Goal: Contribute content: Add original content to the website for others to see

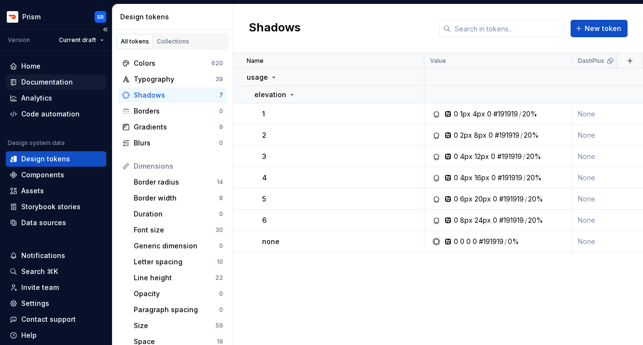
click at [50, 83] on div "Documentation" at bounding box center [47, 82] width 52 height 10
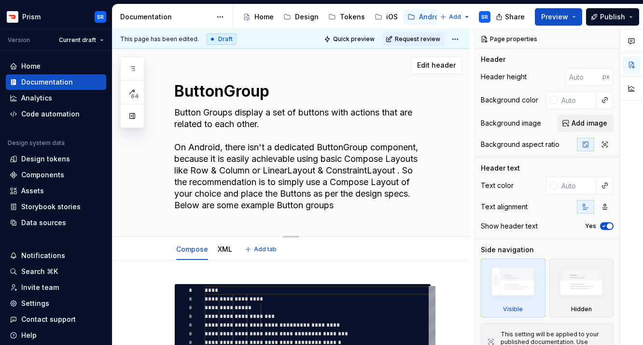
click at [336, 132] on textarea "Button Groups display a set of buttons with actions that are related to each ot…" at bounding box center [300, 159] width 257 height 108
drag, startPoint x: 326, startPoint y: 158, endPoint x: 250, endPoint y: 171, distance: 77.4
click at [250, 171] on textarea "Button Groups display a set of buttons with actions that are related to each ot…" at bounding box center [300, 159] width 257 height 108
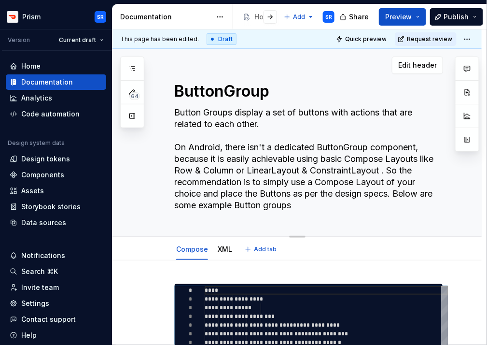
click at [351, 211] on textarea "Button Groups display a set of buttons with actions that are related to each ot…" at bounding box center [306, 159] width 269 height 108
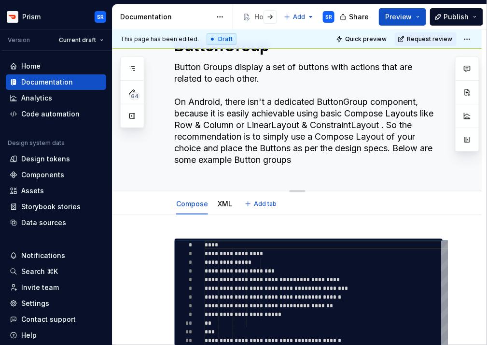
scroll to position [50, 0]
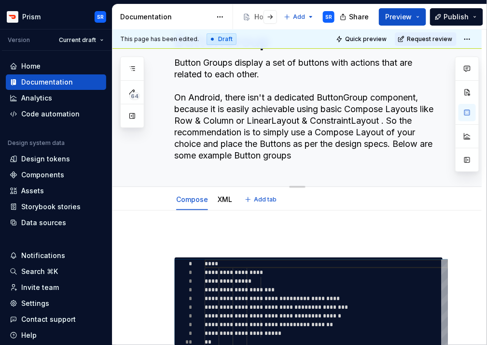
click at [264, 105] on textarea "Button Groups display a set of buttons with actions that are related to each ot…" at bounding box center [306, 109] width 269 height 108
click at [234, 109] on textarea "Button Groups display a set of buttons with actions that are related to each ot…" at bounding box center [306, 109] width 269 height 108
drag, startPoint x: 176, startPoint y: 95, endPoint x: 295, endPoint y: 154, distance: 132.4
click at [295, 154] on textarea "Button Groups display a set of buttons with actions that are related to each ot…" at bounding box center [306, 109] width 269 height 108
type textarea "*"
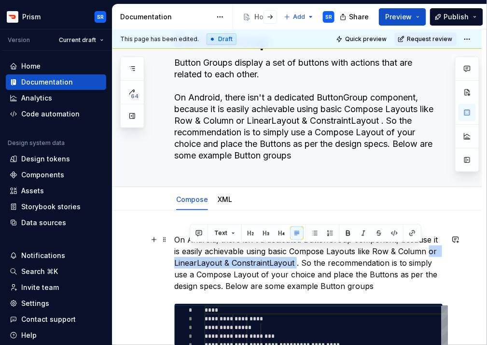
drag, startPoint x: 295, startPoint y: 260, endPoint x: 421, endPoint y: 248, distance: 126.7
click at [421, 248] on p "On Android, there isn't a dedicated ButtonGroup component, because it is easily…" at bounding box center [308, 263] width 269 height 58
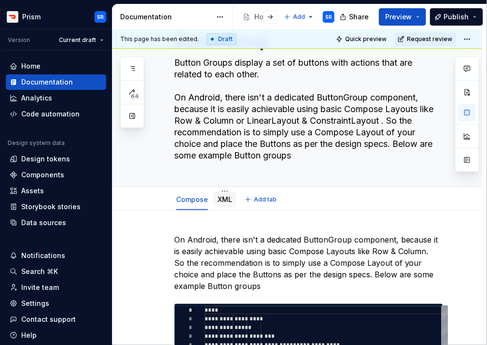
click at [223, 202] on link "XML" at bounding box center [225, 199] width 14 height 8
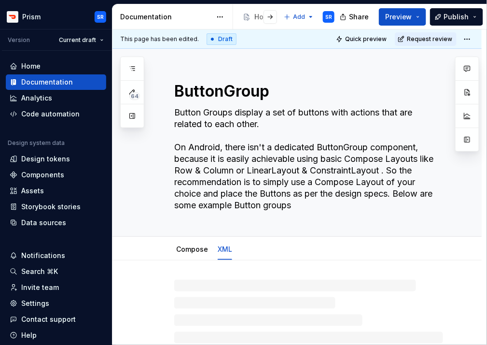
type textarea "*"
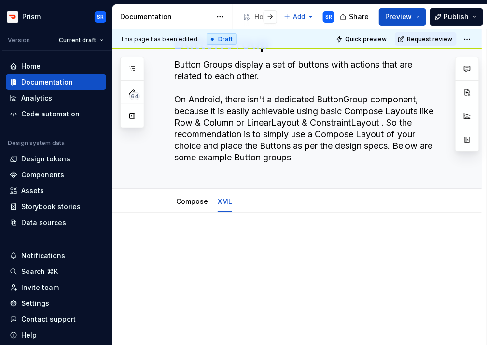
scroll to position [57, 0]
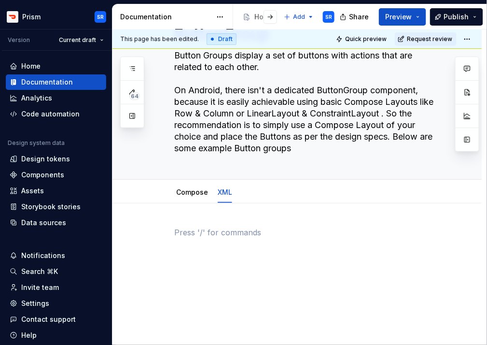
click at [235, 243] on div at bounding box center [308, 244] width 269 height 37
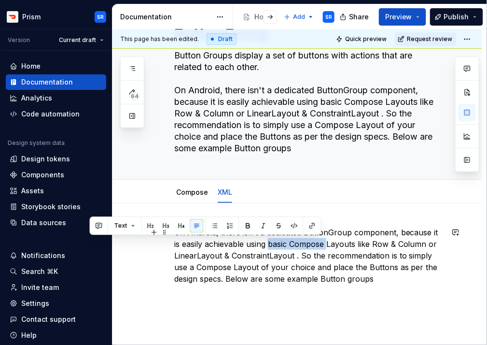
drag, startPoint x: 260, startPoint y: 241, endPoint x: 320, endPoint y: 241, distance: 59.9
click at [320, 241] on p "On Android, there isn't a dedicated ButtonGroup component, because it is easily…" at bounding box center [308, 255] width 269 height 58
click at [349, 212] on div "On Android, there isn't a dedicated ButtonGroup component, because it is easily…" at bounding box center [297, 301] width 369 height 196
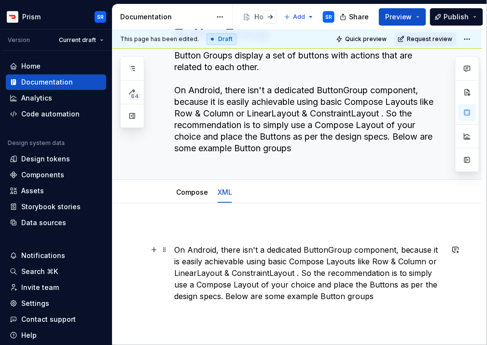
click at [298, 257] on p "On Android, there isn't a dedicated ButtonGroup component, because it is easily…" at bounding box center [308, 273] width 269 height 58
click at [247, 228] on p at bounding box center [308, 232] width 269 height 12
click at [164, 233] on span at bounding box center [165, 233] width 8 height 14
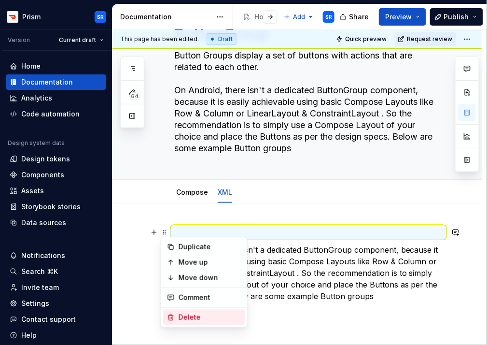
click at [183, 313] on div "Delete" at bounding box center [210, 317] width 63 height 10
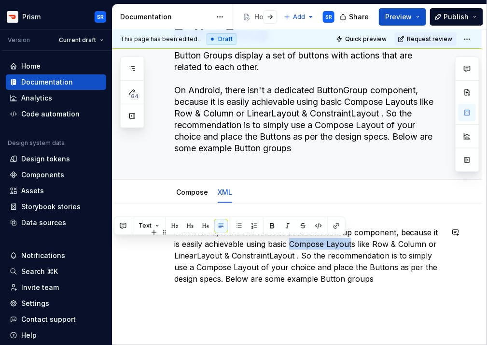
drag, startPoint x: 282, startPoint y: 242, endPoint x: 344, endPoint y: 242, distance: 62.3
click at [344, 242] on p "On Android, there isn't a dedicated ButtonGroup component, because it is easily…" at bounding box center [308, 255] width 269 height 58
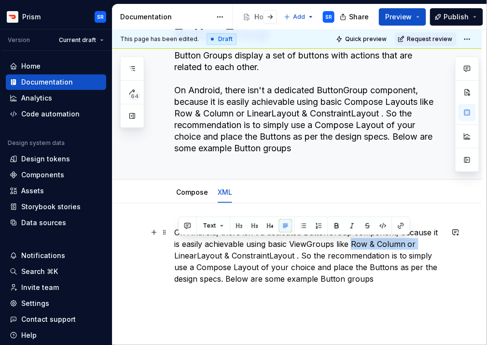
drag, startPoint x: 345, startPoint y: 241, endPoint x: 417, endPoint y: 243, distance: 72.0
click at [417, 243] on p "On Android, there isn't a dedicated ButtonGroup component, because it is easily…" at bounding box center [308, 255] width 269 height 58
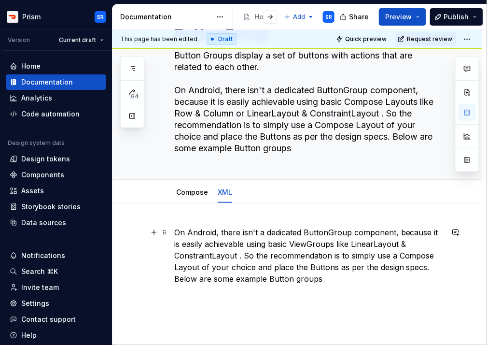
click at [189, 268] on p "On Android, there isn't a dedicated ButtonGroup component, because it is easily…" at bounding box center [308, 255] width 269 height 58
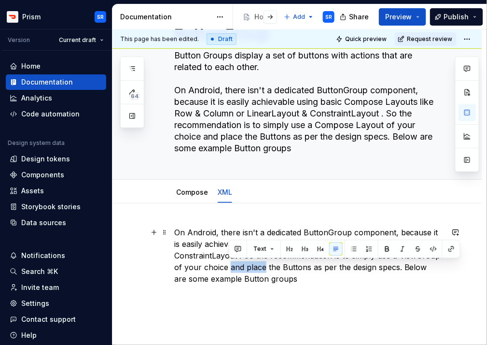
drag, startPoint x: 230, startPoint y: 266, endPoint x: 264, endPoint y: 265, distance: 34.3
click at [264, 265] on p "On Android, there isn't a dedicated ButtonGroup component, because it is easily…" at bounding box center [308, 255] width 269 height 58
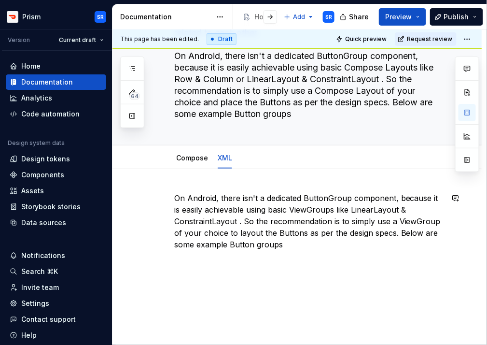
scroll to position [111, 0]
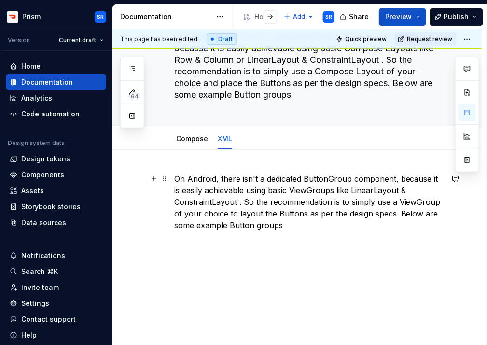
click at [297, 222] on p "On Android, there isn't a dedicated ButtonGroup component, because it is easily…" at bounding box center [308, 202] width 269 height 58
click at [155, 242] on button "button" at bounding box center [154, 243] width 14 height 14
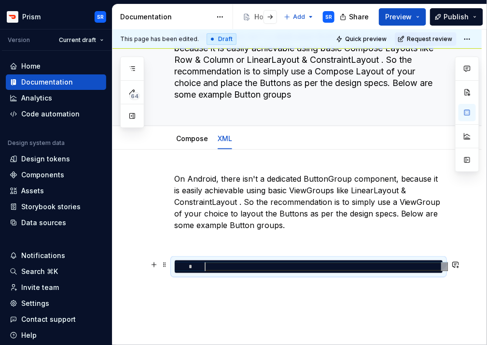
click at [260, 269] on div at bounding box center [326, 266] width 243 height 9
type textarea "*"
type textarea "**********"
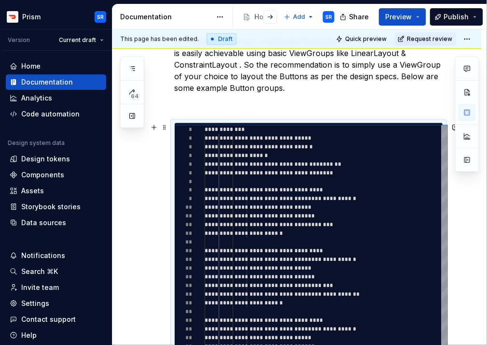
scroll to position [246, 0]
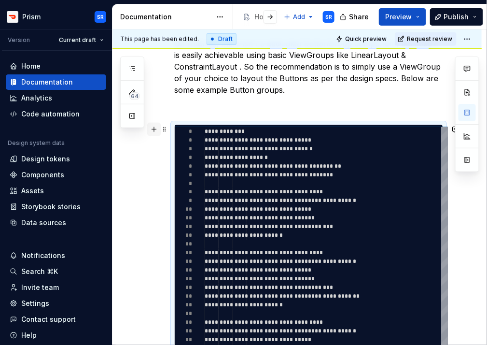
click at [153, 131] on button "button" at bounding box center [154, 130] width 14 height 14
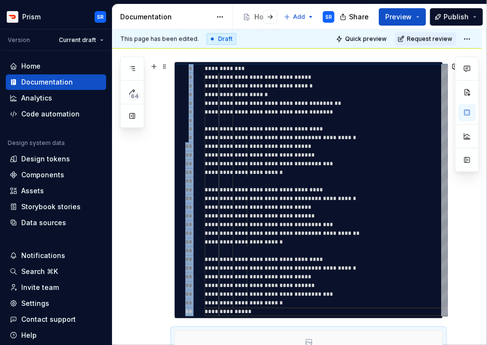
scroll to position [451, 0]
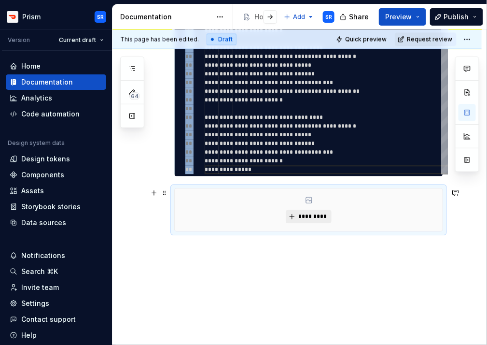
click at [305, 212] on span "*********" at bounding box center [312, 216] width 29 height 8
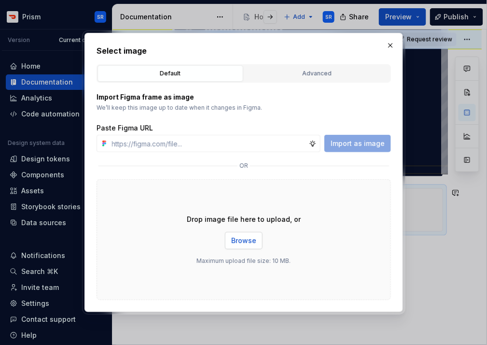
click at [237, 240] on span "Browse" at bounding box center [243, 241] width 25 height 10
click at [248, 240] on span "Browse" at bounding box center [243, 241] width 25 height 10
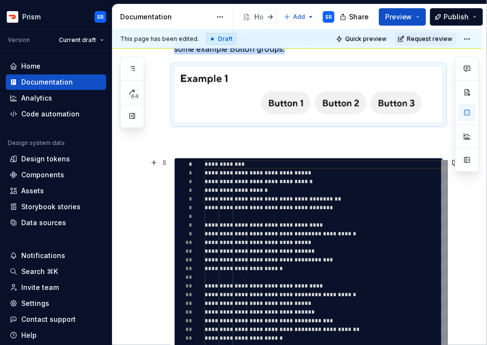
scroll to position [304, 0]
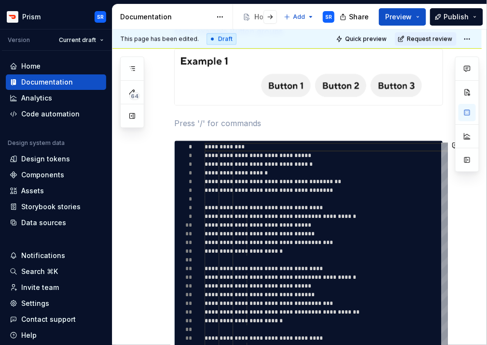
click at [221, 129] on div "**********" at bounding box center [308, 188] width 269 height 418
click at [165, 126] on span at bounding box center [165, 123] width 8 height 14
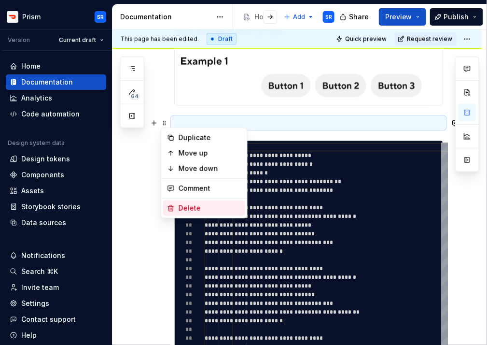
click at [187, 214] on div "Delete" at bounding box center [204, 207] width 82 height 15
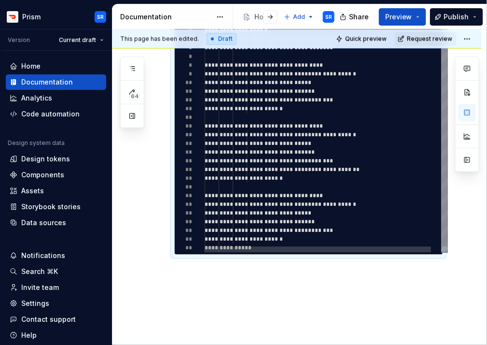
scroll to position [442, 0]
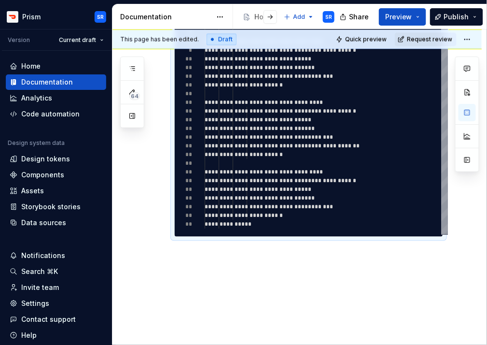
click at [278, 257] on div "**********" at bounding box center [297, 84] width 369 height 533
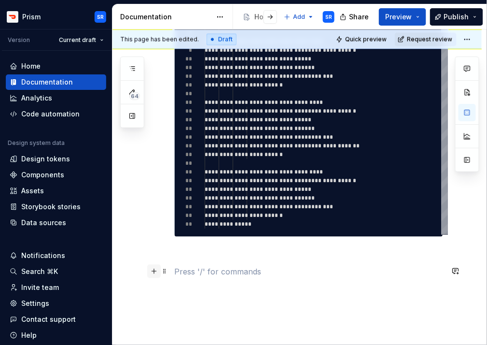
click at [154, 272] on button "button" at bounding box center [154, 271] width 14 height 14
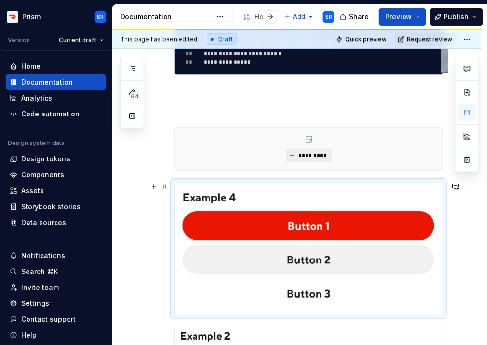
scroll to position [594, 0]
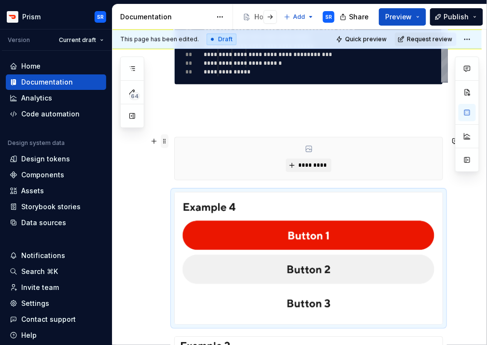
click at [162, 142] on span at bounding box center [165, 141] width 8 height 14
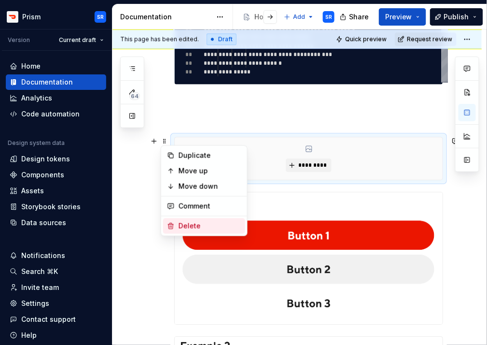
click at [198, 222] on div "Delete" at bounding box center [210, 226] width 63 height 10
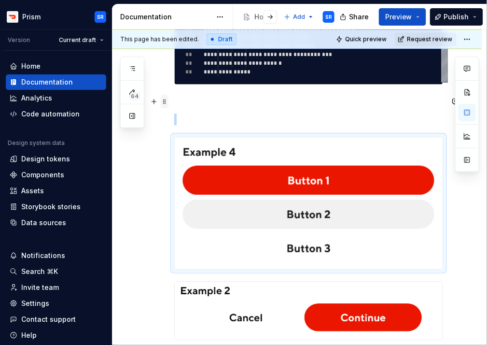
click at [167, 101] on span at bounding box center [165, 102] width 8 height 14
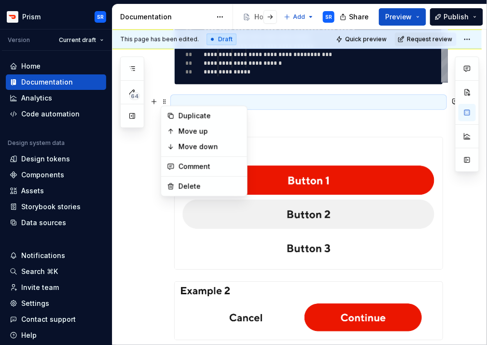
click at [347, 122] on p at bounding box center [308, 119] width 269 height 12
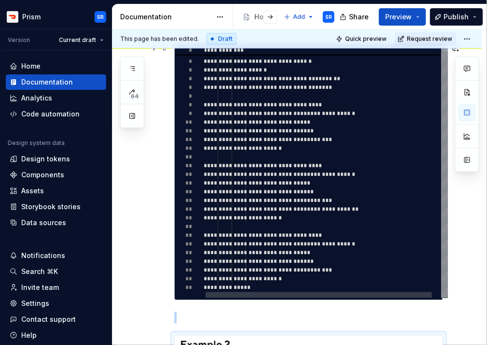
scroll to position [377, 0]
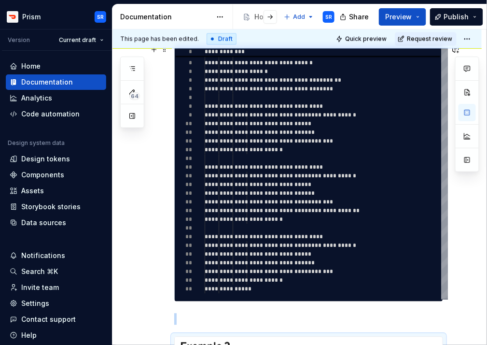
click at [150, 284] on div "**********" at bounding box center [297, 281] width 369 height 794
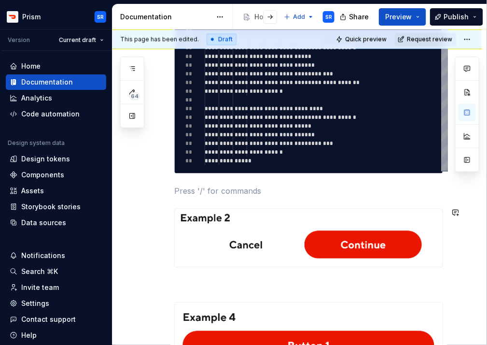
scroll to position [511, 0]
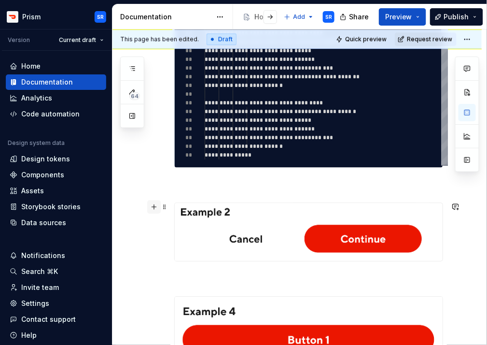
click at [155, 208] on button "button" at bounding box center [154, 207] width 14 height 14
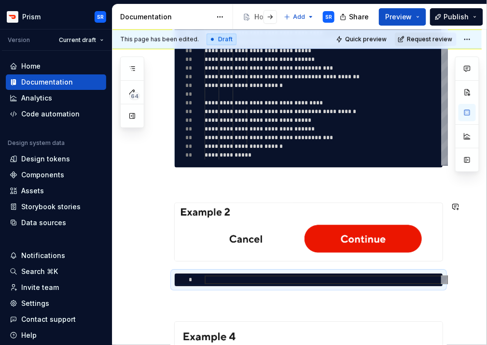
type textarea "*"
type textarea "**********"
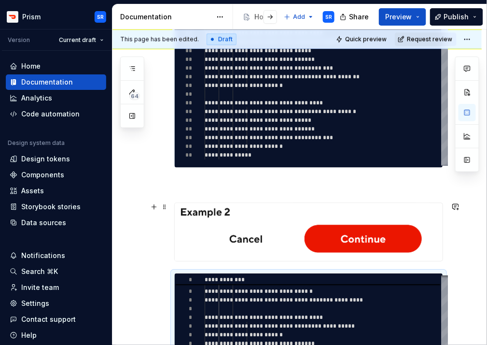
click at [135, 212] on div "**********" at bounding box center [297, 237] width 369 height 976
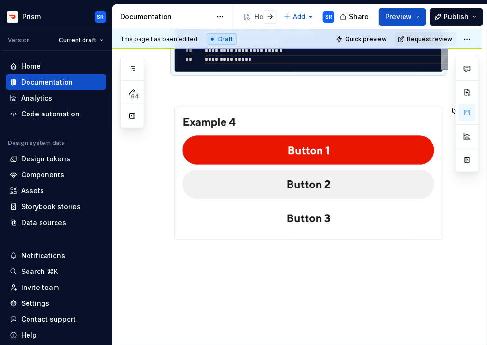
scroll to position [892, 0]
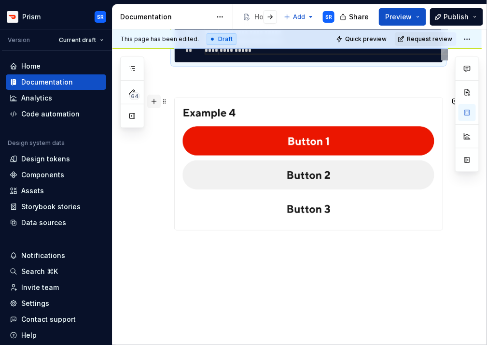
click at [154, 101] on button "button" at bounding box center [154, 102] width 14 height 14
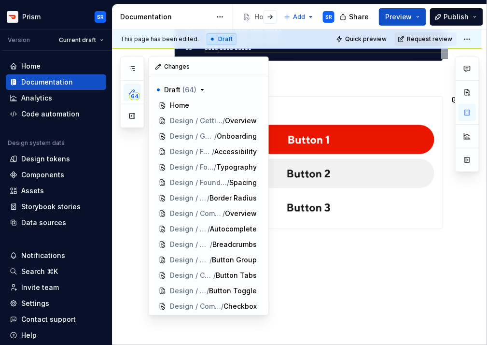
click at [123, 166] on div "64 Pages Add Accessibility guide for tree Page tree. Navigate the tree with the…" at bounding box center [194, 185] width 149 height 259
click at [122, 145] on div "64 Pages Add Accessibility guide for tree Page tree. Navigate the tree with the…" at bounding box center [194, 185] width 149 height 259
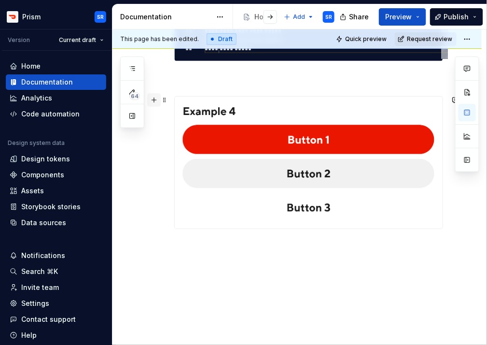
click at [155, 99] on button "button" at bounding box center [154, 100] width 14 height 14
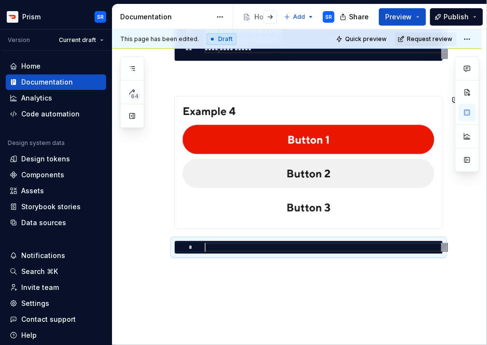
type textarea "*"
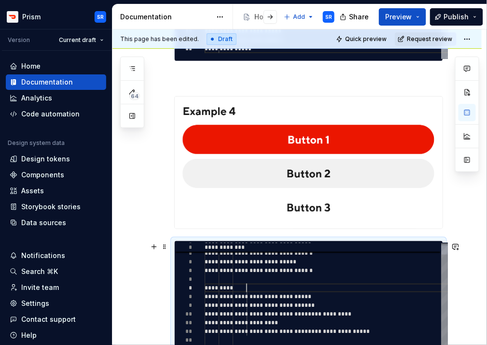
type textarea "**********"
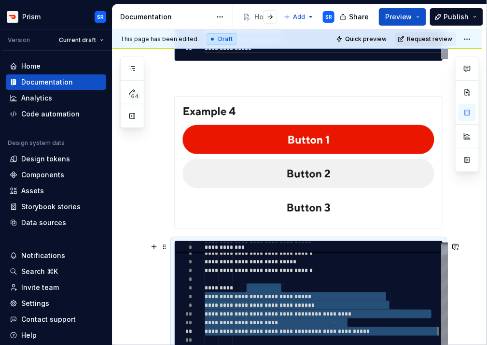
scroll to position [52, 243]
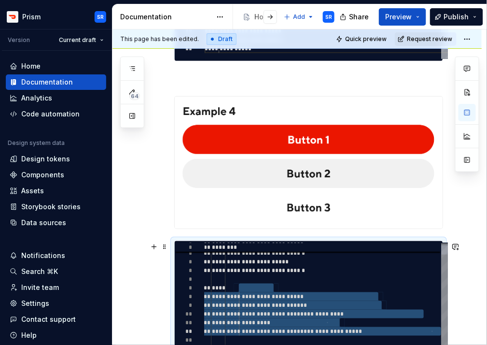
drag, startPoint x: 246, startPoint y: 287, endPoint x: 447, endPoint y: 334, distance: 206.3
type textarea "*"
type textarea "**********"
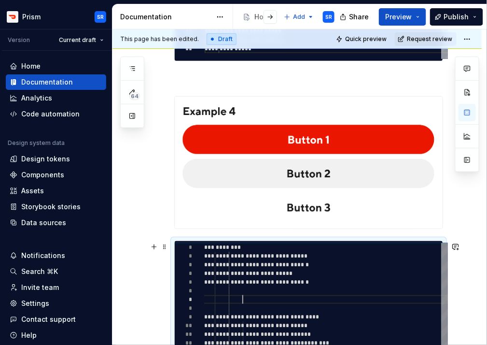
type textarea "*"
type textarea "**********"
type textarea "*"
type textarea "**********"
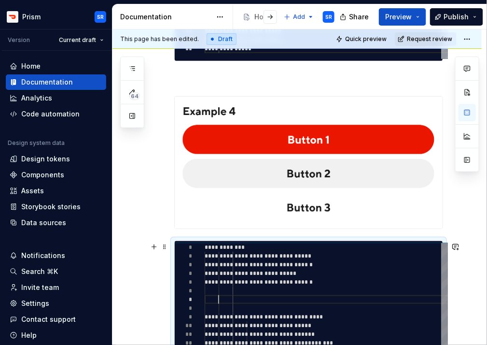
type textarea "*"
type textarea "**********"
type textarea "*"
type textarea "**********"
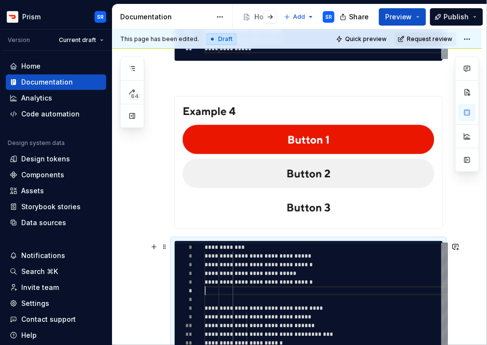
type textarea "*"
type textarea "**********"
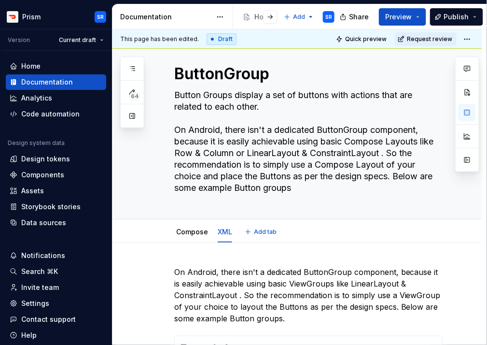
scroll to position [0, 0]
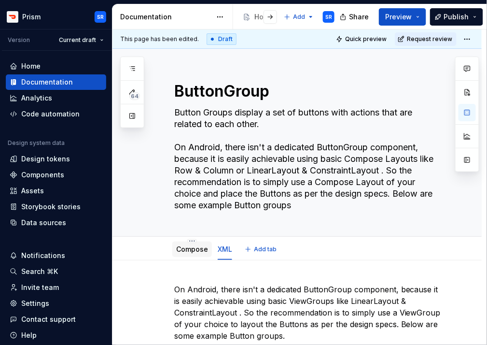
click at [186, 250] on link "Compose" at bounding box center [192, 249] width 32 height 8
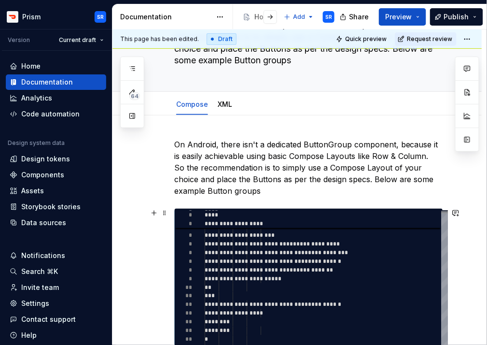
scroll to position [144, 0]
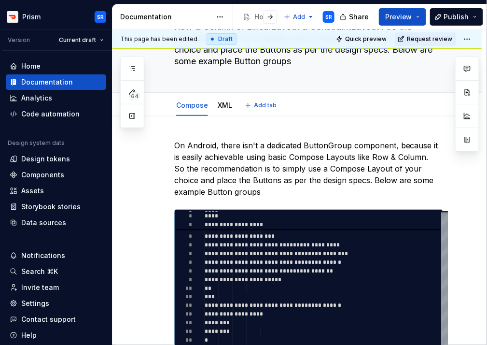
type textarea "*"
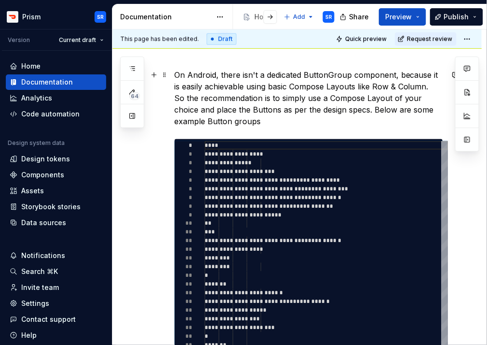
scroll to position [213, 0]
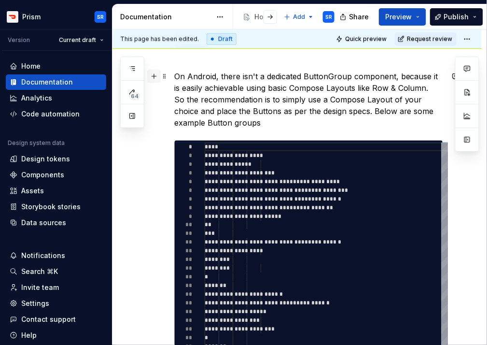
click at [155, 78] on button "button" at bounding box center [154, 77] width 14 height 14
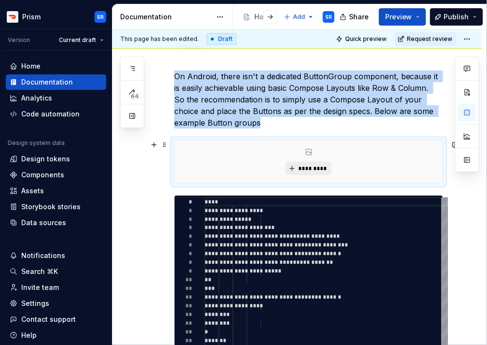
click at [305, 167] on span "*********" at bounding box center [312, 169] width 29 height 8
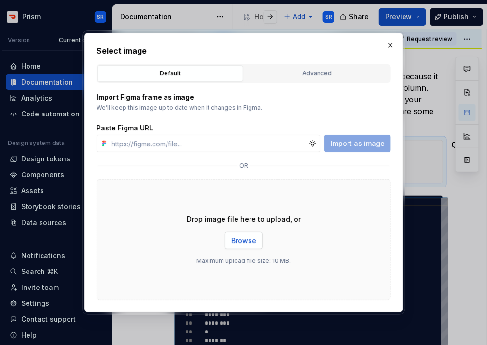
click at [254, 239] on span "Browse" at bounding box center [243, 241] width 25 height 10
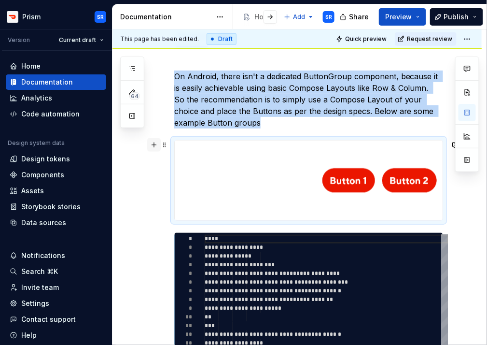
click at [154, 143] on button "button" at bounding box center [154, 145] width 14 height 14
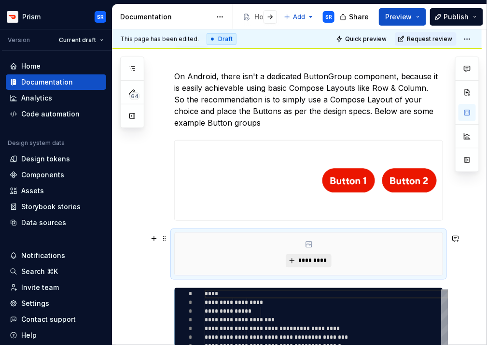
click at [314, 262] on span "*********" at bounding box center [312, 261] width 29 height 8
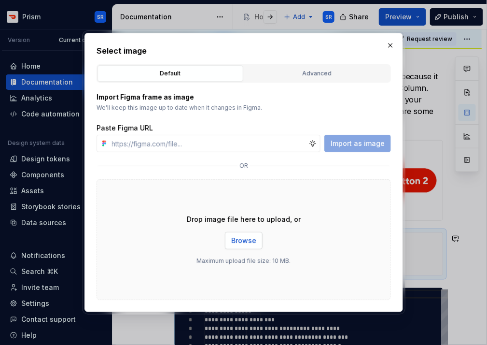
click at [231, 240] on button "Browse" at bounding box center [244, 240] width 38 height 17
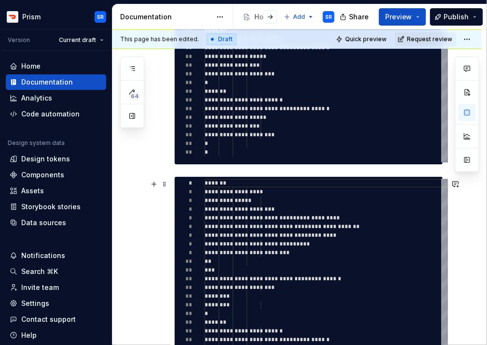
scroll to position [663, 0]
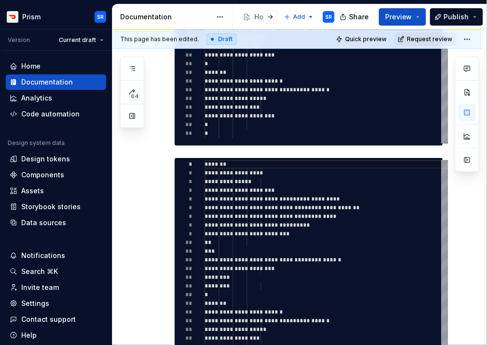
click at [170, 153] on div "**********" at bounding box center [297, 72] width 369 height 949
click at [161, 153] on div "**********" at bounding box center [297, 72] width 369 height 949
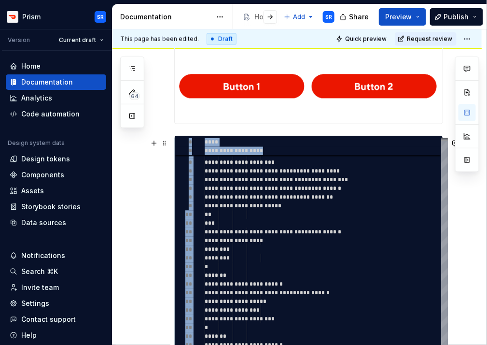
scroll to position [387, 0]
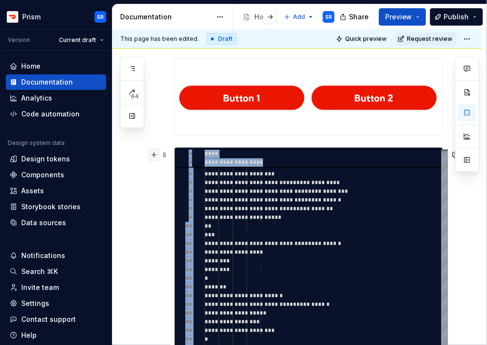
click at [155, 154] on button "button" at bounding box center [154, 155] width 14 height 14
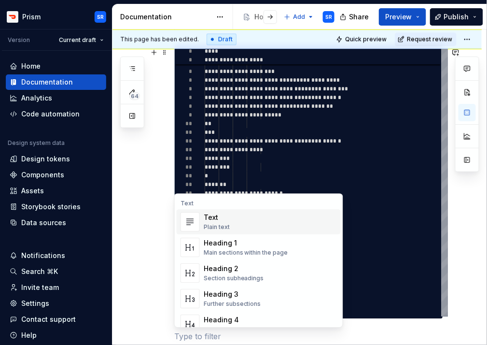
scroll to position [536, 0]
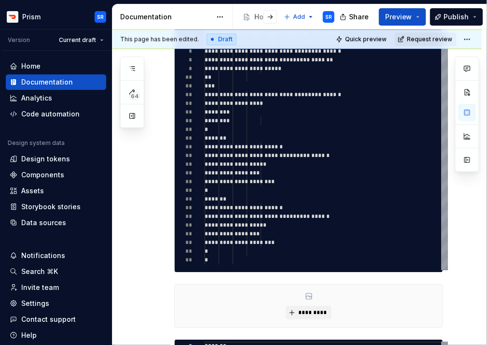
click at [233, 281] on div "**********" at bounding box center [308, 180] width 269 height 866
click at [443, 261] on div "**********" at bounding box center [308, 135] width 269 height 274
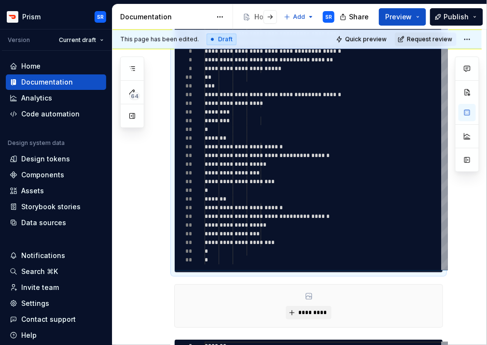
click at [443, 272] on div "**********" at bounding box center [308, 135] width 269 height 274
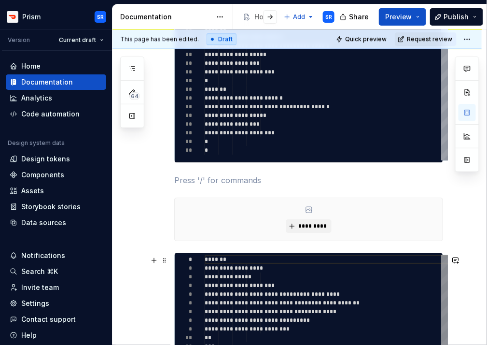
scroll to position [648, 0]
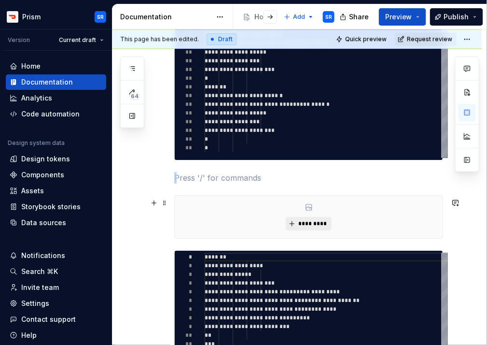
click at [316, 222] on button "*********" at bounding box center [309, 224] width 46 height 14
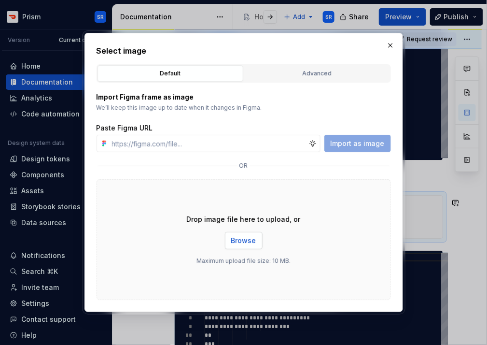
click at [239, 240] on span "Browse" at bounding box center [243, 241] width 25 height 10
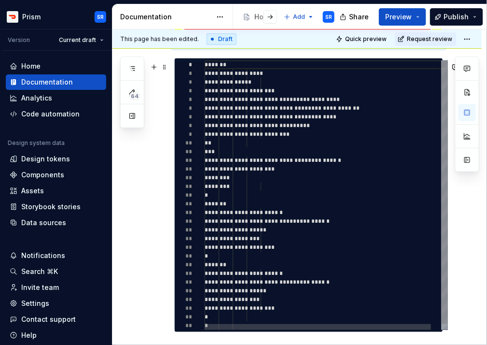
scroll to position [908, 0]
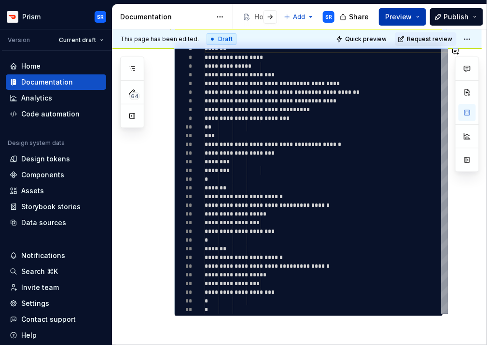
click at [401, 18] on span "Preview" at bounding box center [398, 17] width 27 height 10
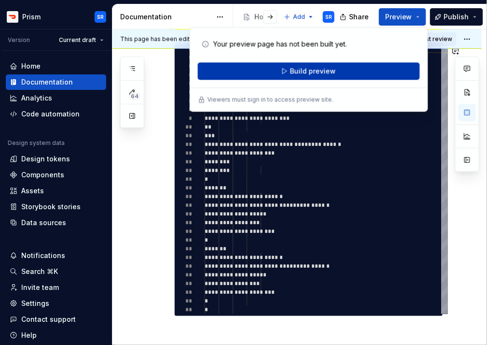
click at [356, 71] on button "Build preview" at bounding box center [309, 70] width 222 height 17
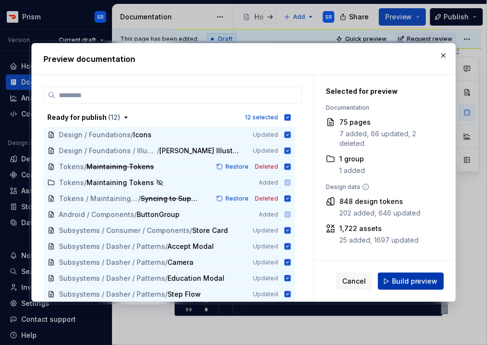
click at [412, 284] on span "Build preview" at bounding box center [415, 281] width 46 height 10
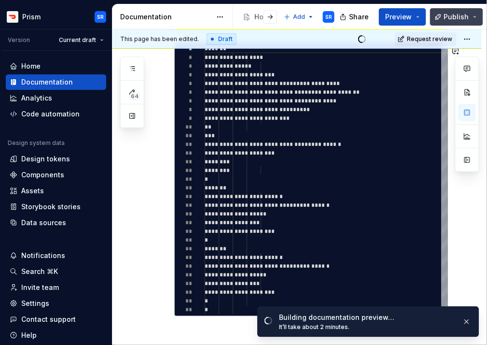
click at [467, 18] on span "Publish" at bounding box center [456, 17] width 25 height 10
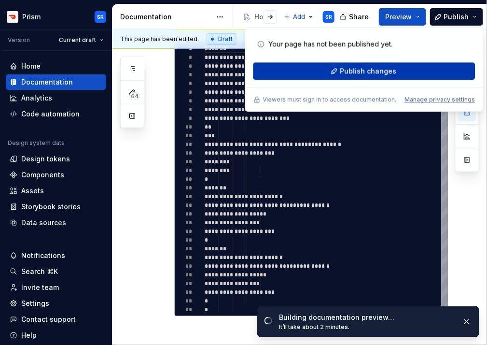
click at [409, 70] on button "Publish changes" at bounding box center [365, 70] width 222 height 17
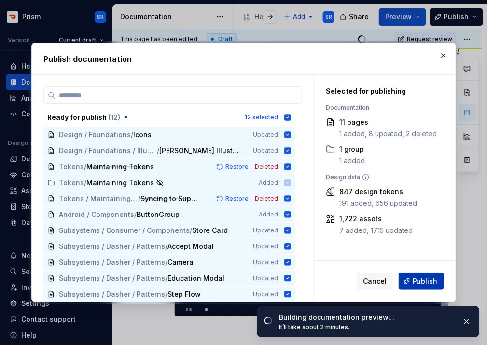
click at [418, 282] on span "Publish" at bounding box center [425, 281] width 25 height 10
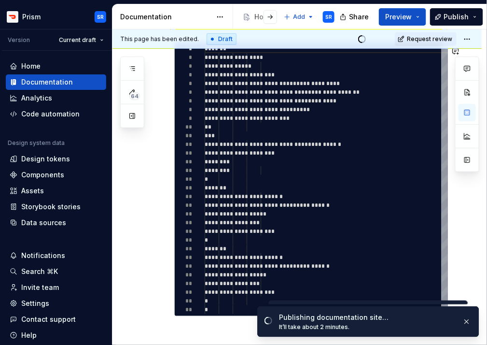
type textarea "*"
